Goal: Information Seeking & Learning: Learn about a topic

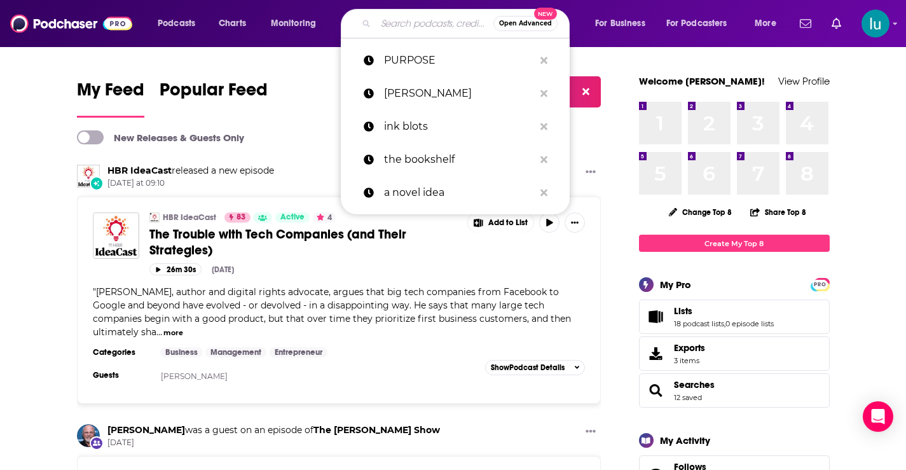
click at [409, 30] on input "Search podcasts, credits, & more..." at bounding box center [435, 23] width 118 height 20
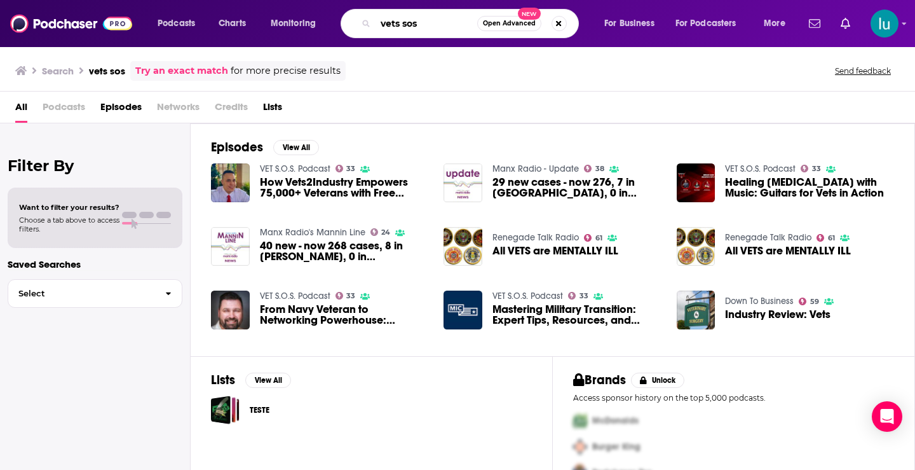
click at [397, 22] on input "vets sos" at bounding box center [427, 23] width 102 height 20
type input "vet sos"
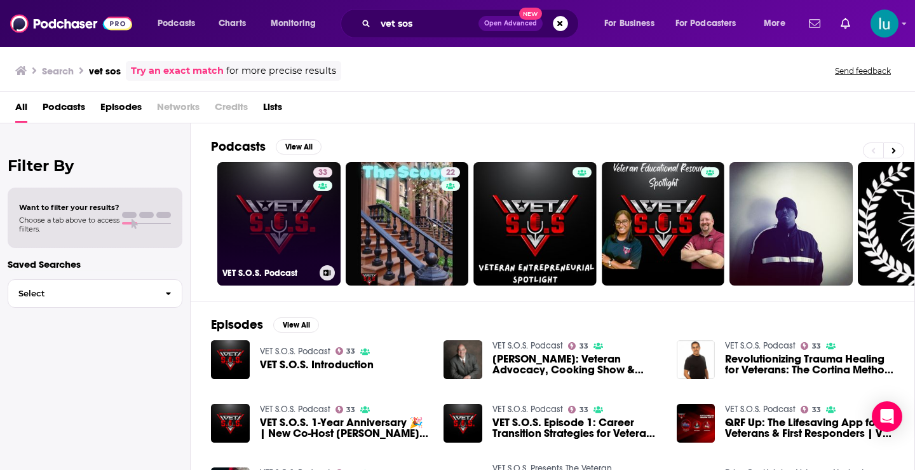
click at [276, 228] on link "33 VET S.O.S. Podcast" at bounding box center [278, 223] width 123 height 123
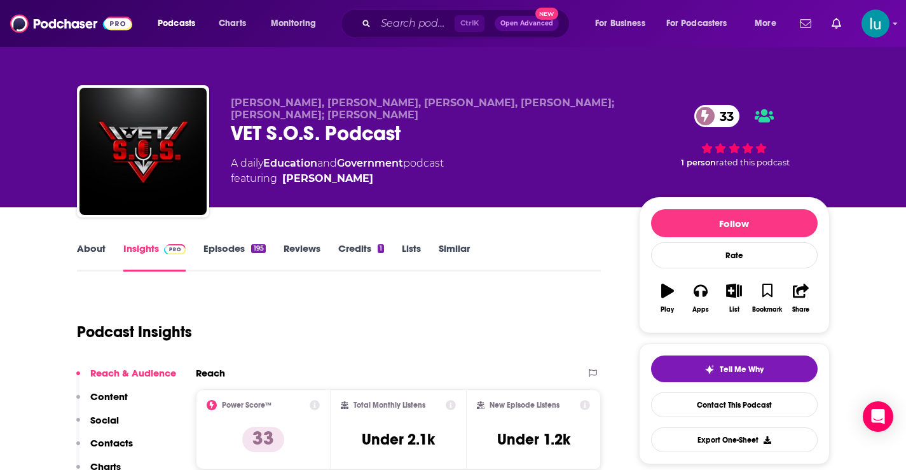
click at [93, 250] on link "About" at bounding box center [91, 256] width 29 height 29
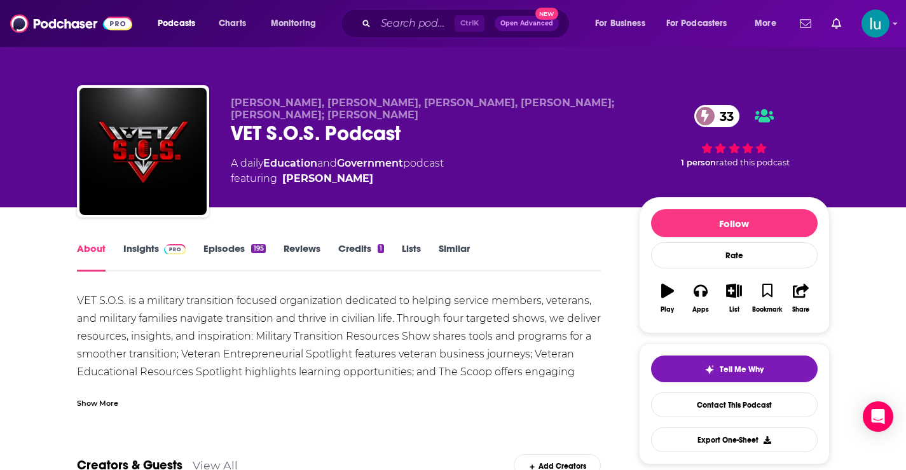
click at [95, 402] on div "Show More" at bounding box center [97, 402] width 41 height 12
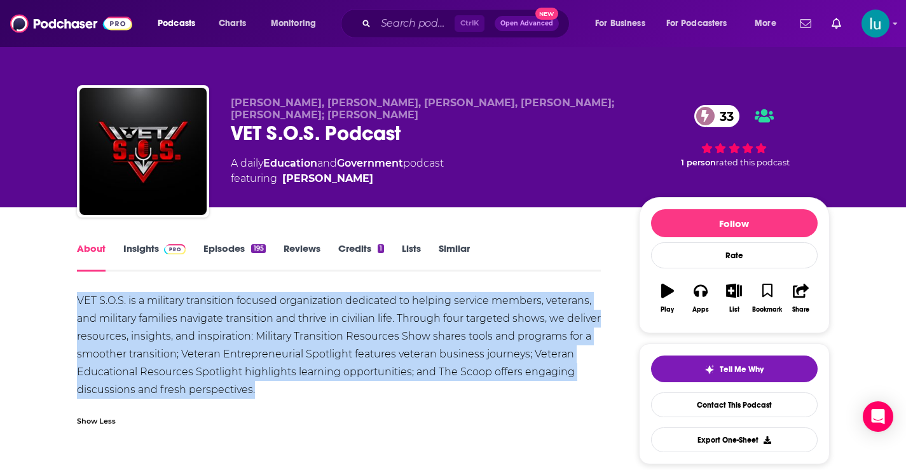
drag, startPoint x: 79, startPoint y: 284, endPoint x: 259, endPoint y: 386, distance: 206.6
copy div "VET S.O.S. is a military transition focused organization dedicated to helping s…"
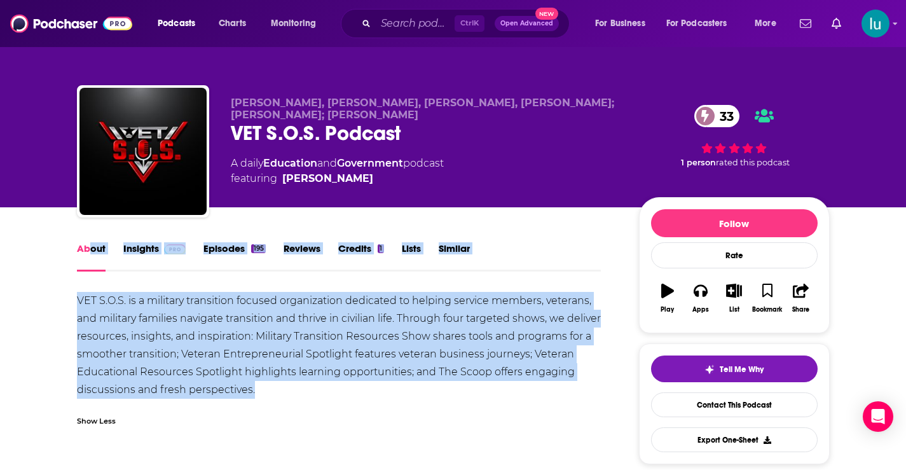
drag, startPoint x: 88, startPoint y: 278, endPoint x: 308, endPoint y: 395, distance: 248.8
copy div "out Insights Episodes 195 Reviews Credits 1 Lists Similar VET S.O.S. is a milit…"
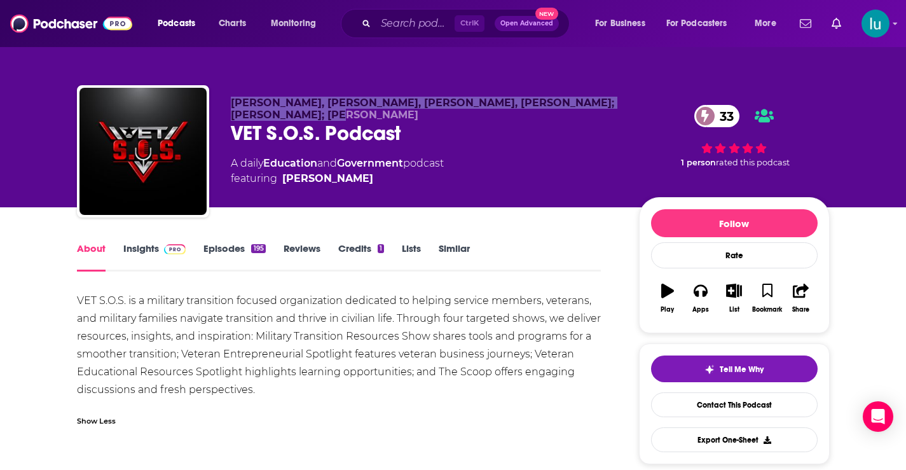
drag, startPoint x: 232, startPoint y: 100, endPoint x: 264, endPoint y: 113, distance: 34.2
click at [264, 113] on p "[PERSON_NAME], [PERSON_NAME], [PERSON_NAME], [PERSON_NAME]; [PERSON_NAME]; [PER…" at bounding box center [425, 109] width 388 height 24
